Goal: Information Seeking & Learning: Understand process/instructions

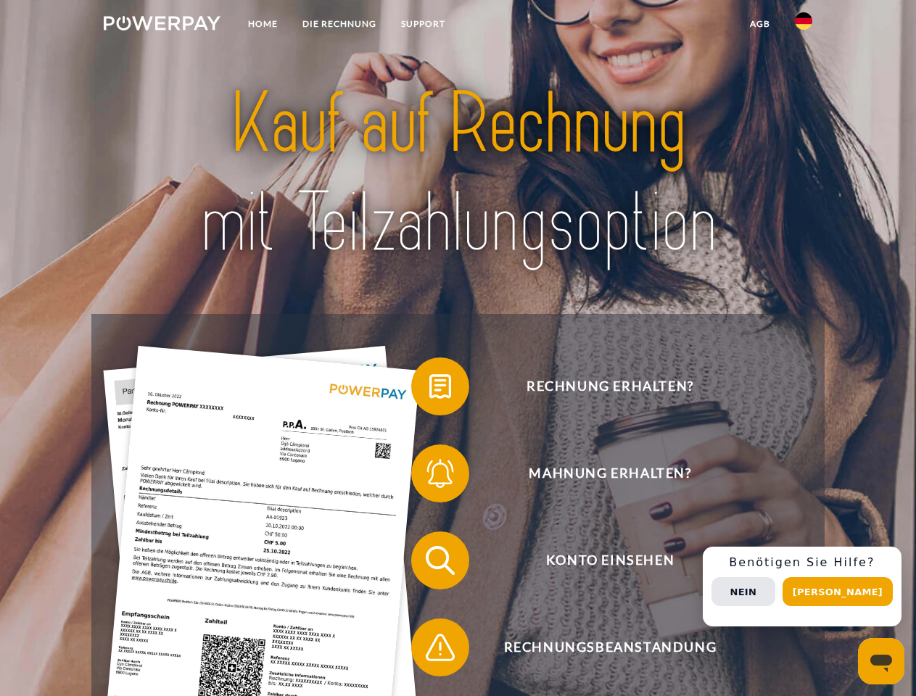
click at [162, 25] on img at bounding box center [162, 23] width 117 height 15
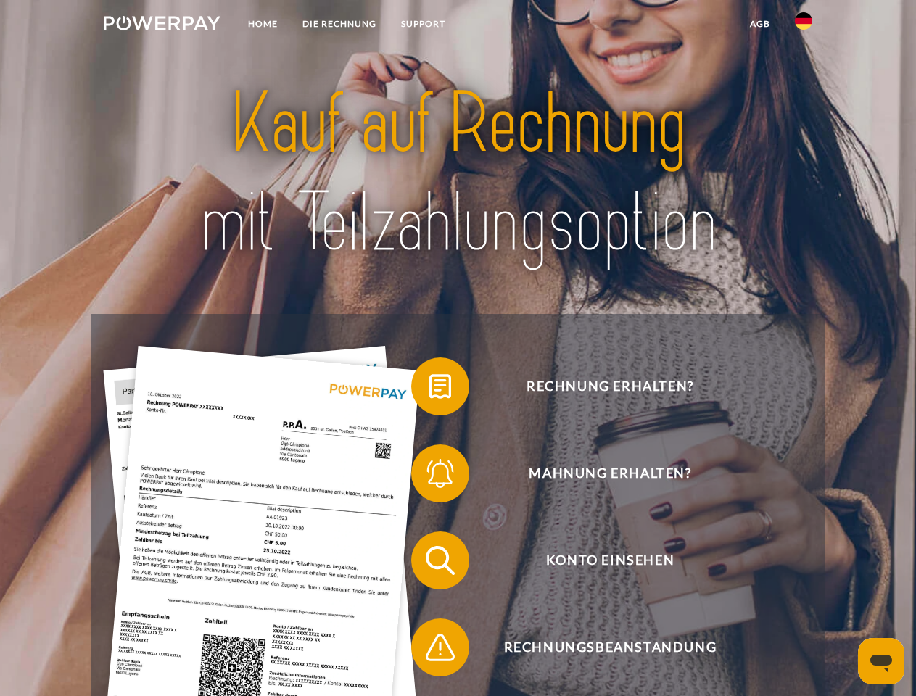
click at [804, 25] on img at bounding box center [803, 20] width 17 height 17
click at [759, 24] on link "agb" at bounding box center [760, 24] width 45 height 26
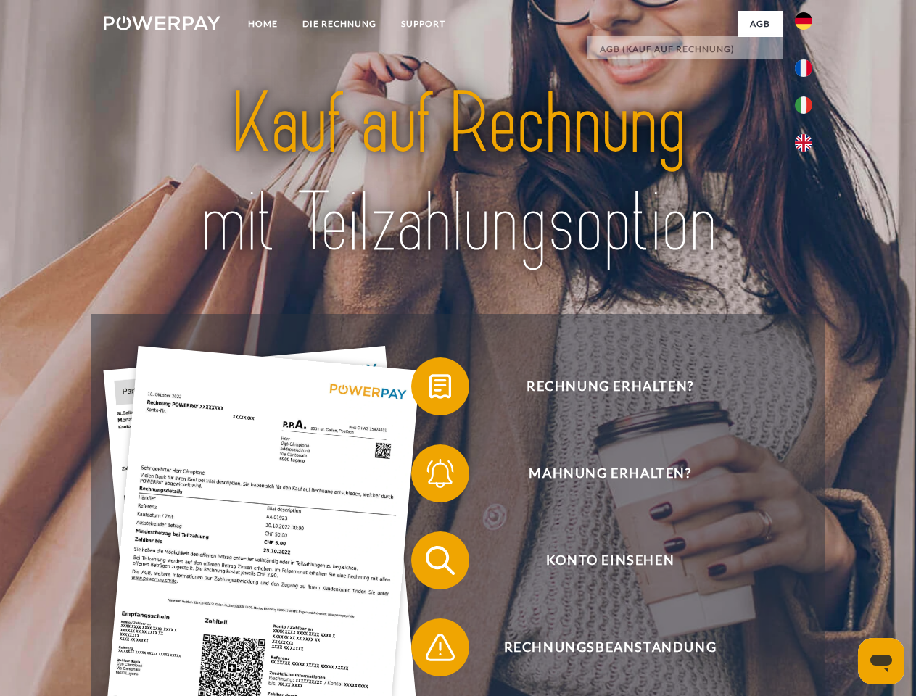
click at [429, 389] on span at bounding box center [418, 386] width 73 height 73
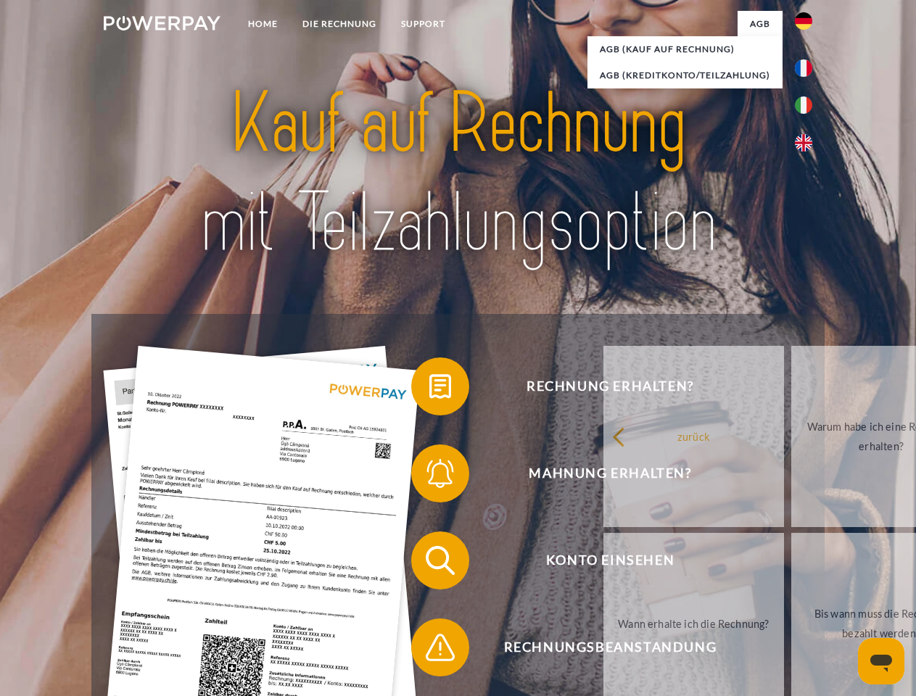
click at [429, 477] on span at bounding box center [418, 473] width 73 height 73
click at [791, 564] on link "Bis wann muss die Rechnung bezahlt werden?" at bounding box center [881, 623] width 181 height 181
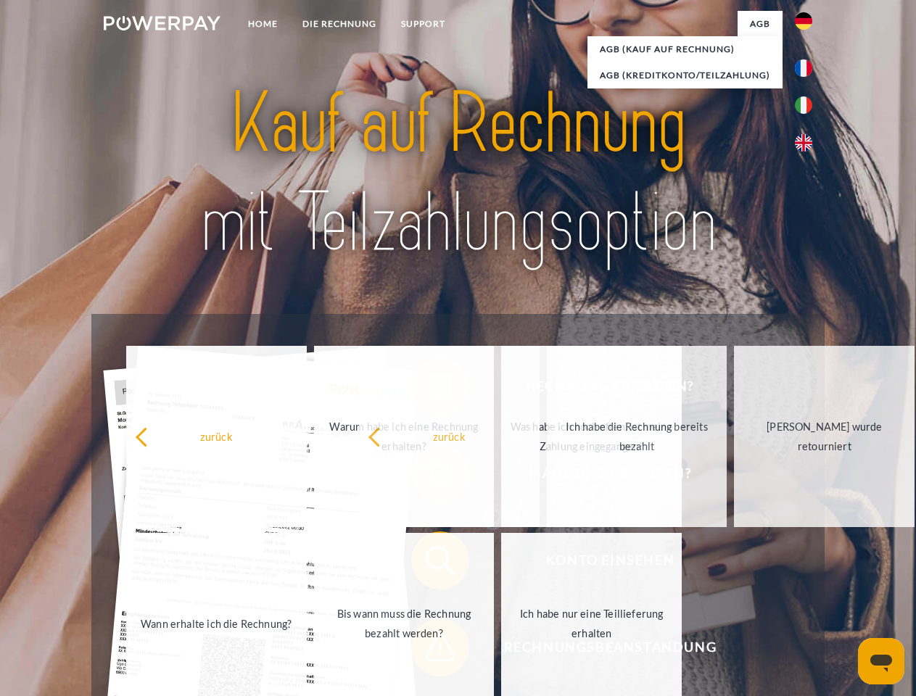
click at [429, 651] on span at bounding box center [418, 647] width 73 height 73
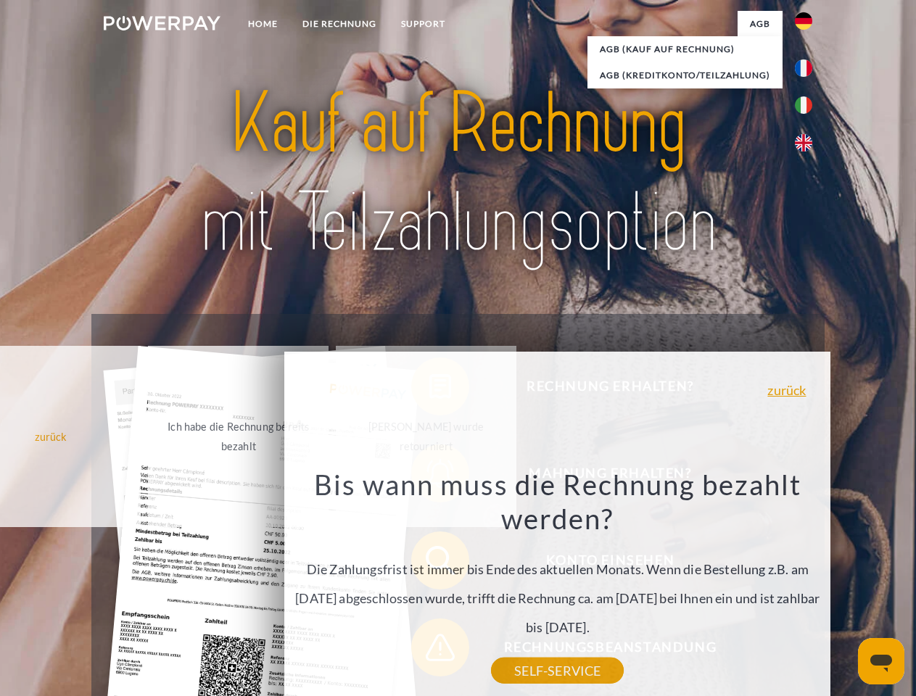
click at [807, 587] on div "Rechnung erhalten? Mahnung erhalten? Konto einsehen" at bounding box center [457, 604] width 733 height 580
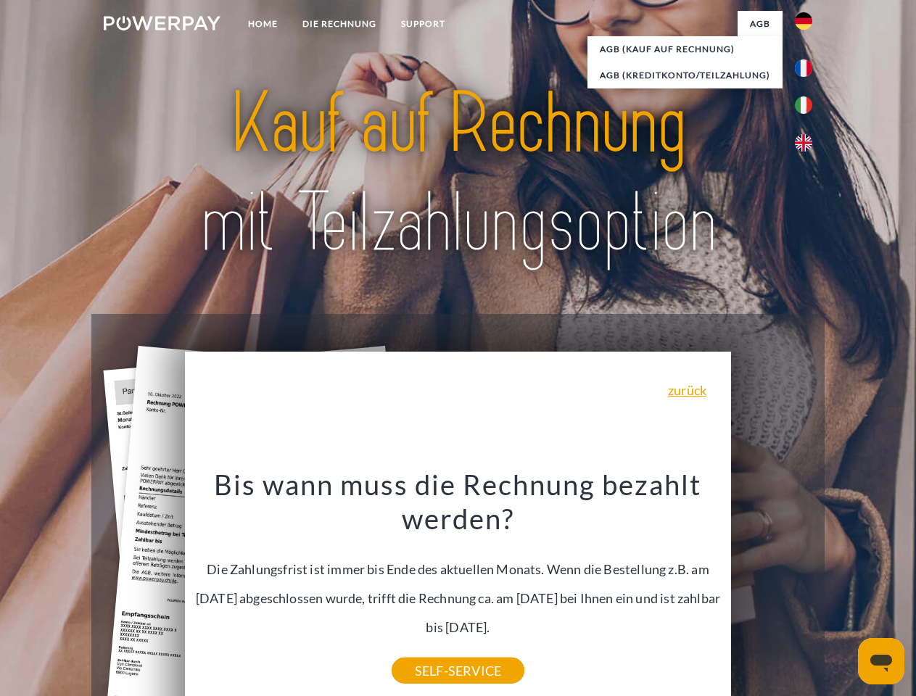
click at [772, 590] on span "Konto einsehen" at bounding box center [609, 561] width 355 height 58
click at [843, 592] on header "Home DIE RECHNUNG SUPPORT" at bounding box center [458, 501] width 916 height 1002
